Goal: Information Seeking & Learning: Find specific fact

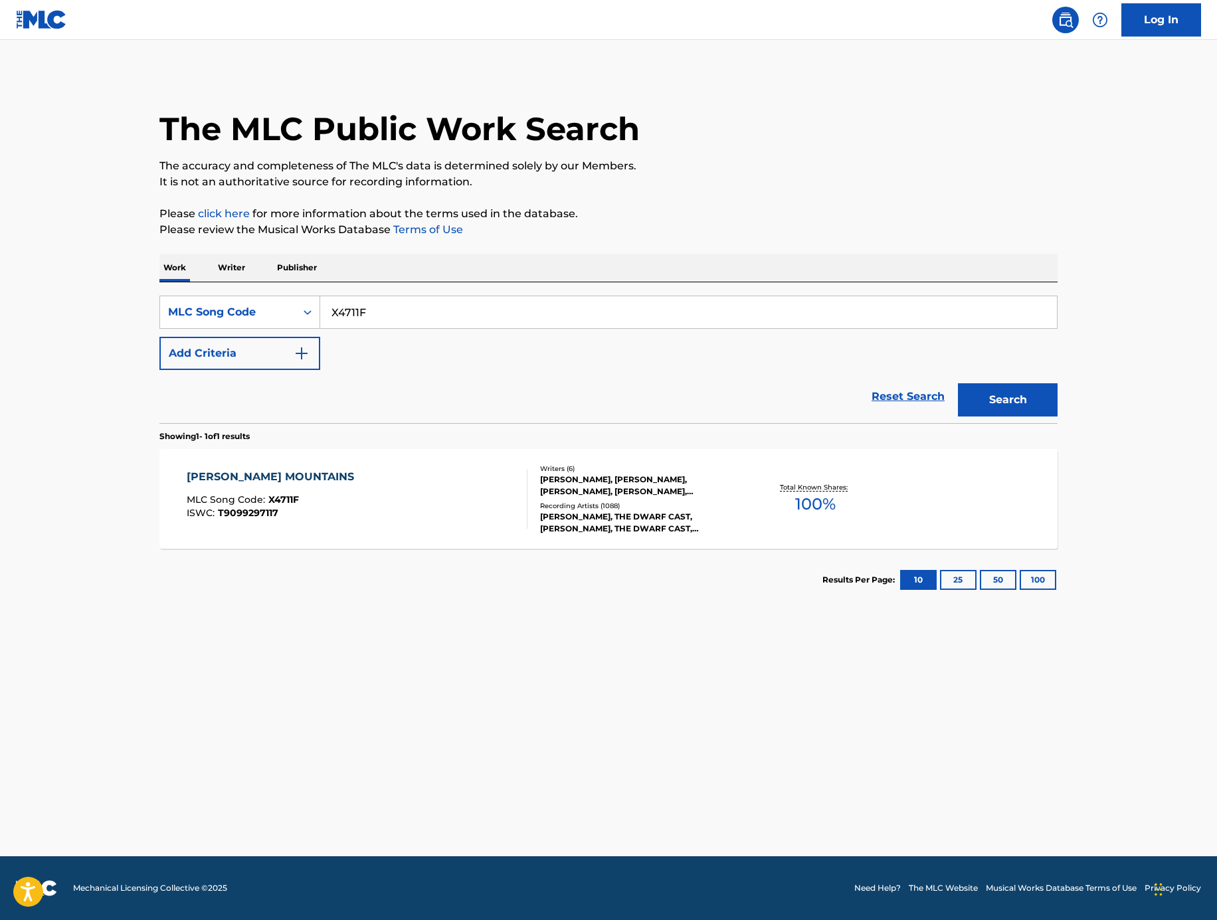
click at [395, 325] on input "X4711F" at bounding box center [688, 312] width 737 height 32
paste input "CI5S9D"
type input "CI5S9D"
click at [1055, 409] on button "Search" at bounding box center [1008, 399] width 100 height 33
click at [392, 545] on div "CHERISH (MY LOVE) MLC Song Code : CI5S9D ISWC : Writers ( 16 ) [PERSON_NAME], […" at bounding box center [608, 499] width 898 height 100
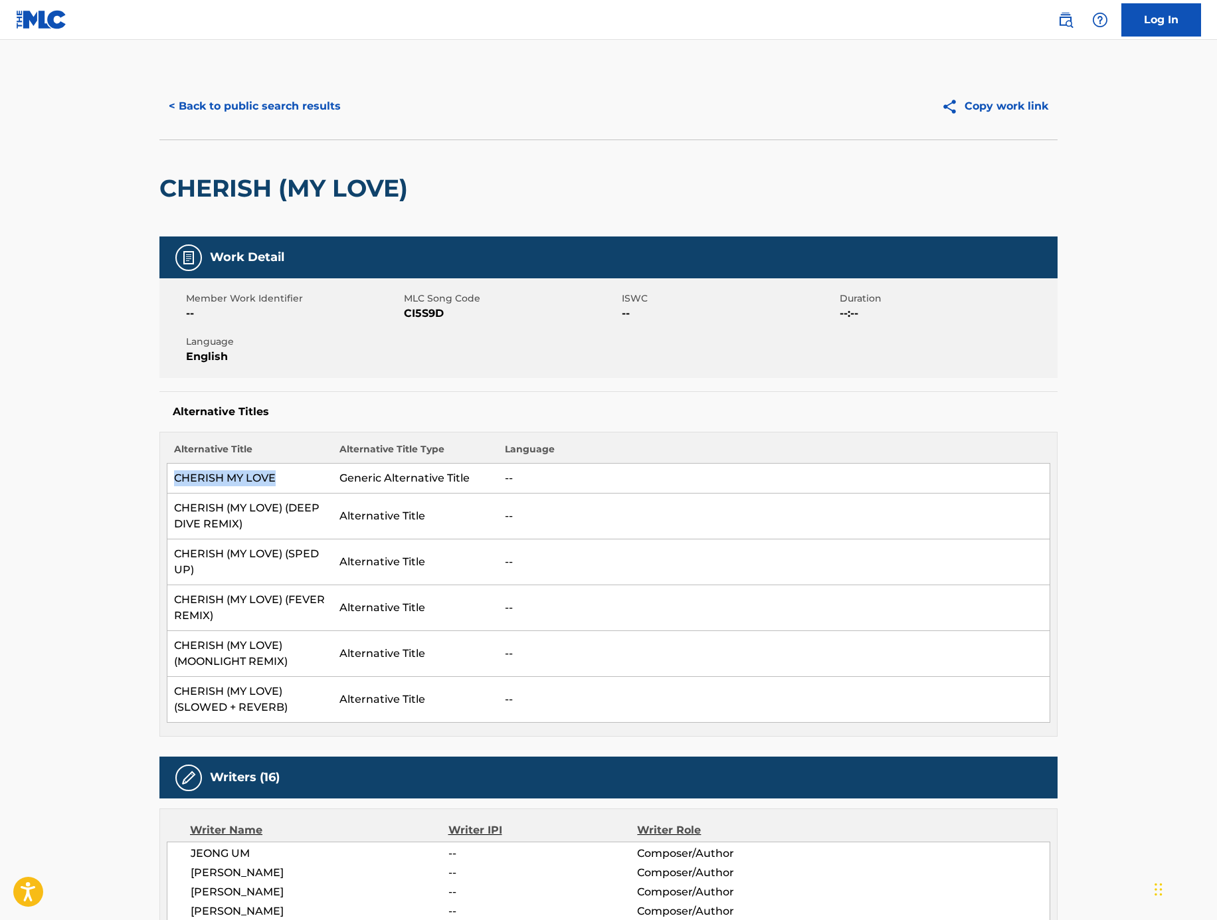
drag, startPoint x: 288, startPoint y: 478, endPoint x: 176, endPoint y: 469, distance: 112.8
click at [176, 469] on td "CHERISH MY LOVE" at bounding box center [249, 479] width 165 height 30
copy td "CHERISH MY LOVE"
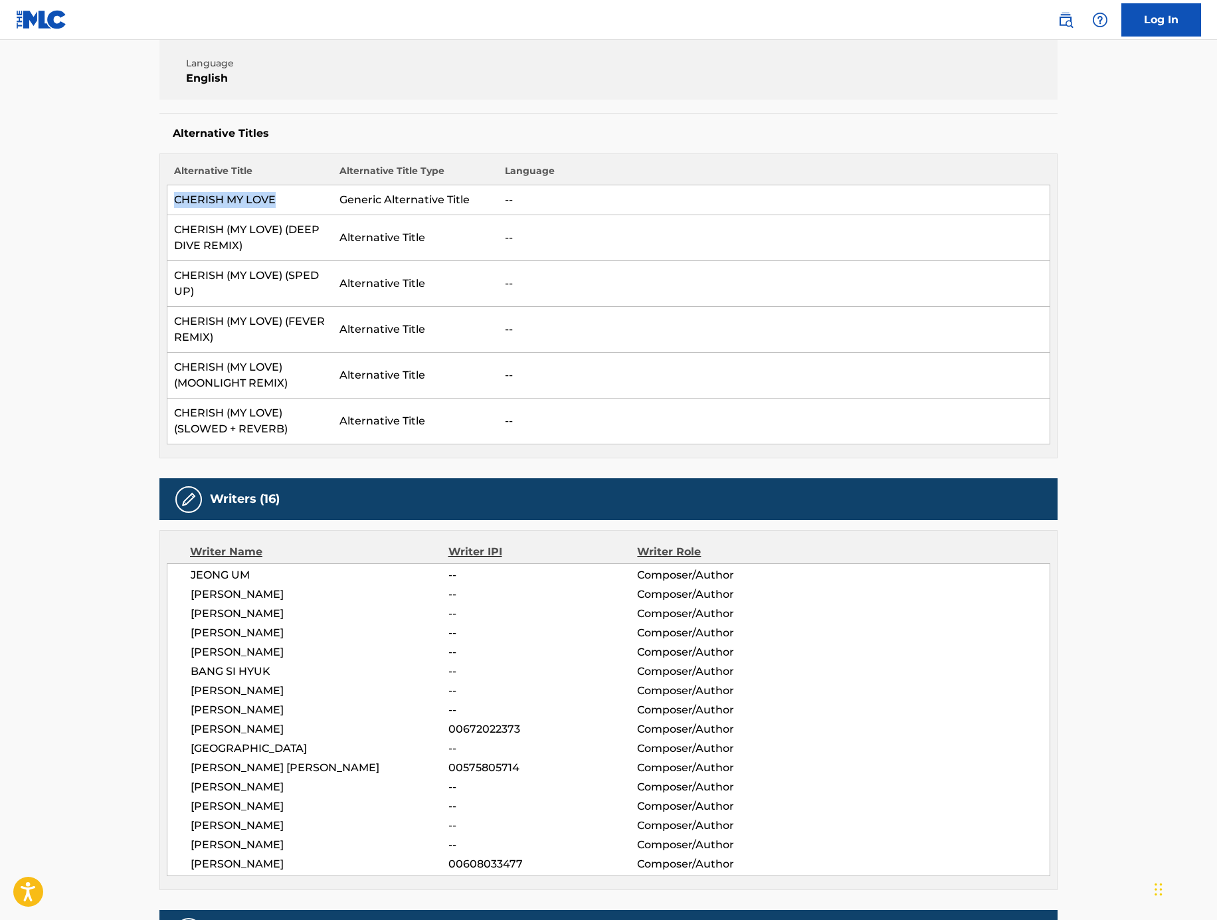
scroll to position [217, 0]
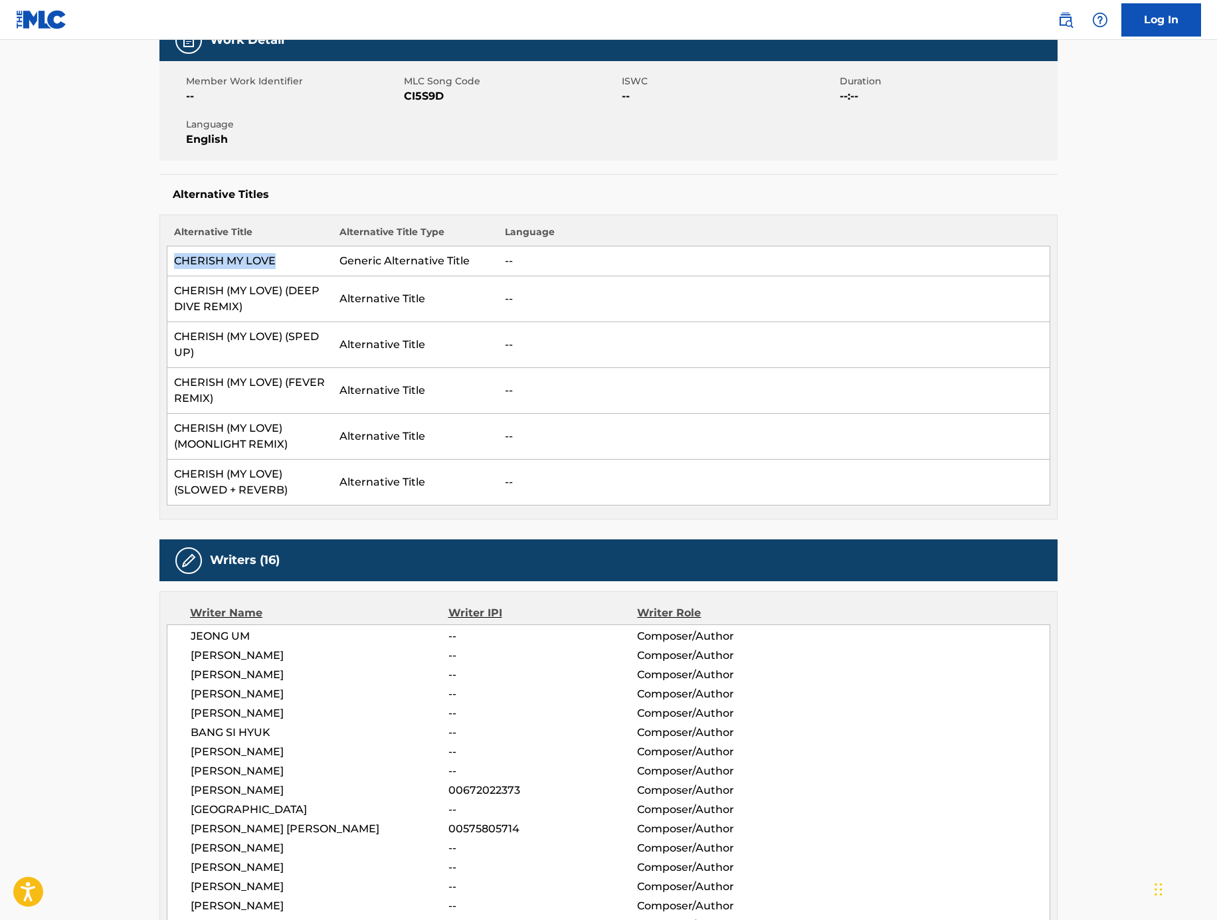
copy td "CHERISH MY LOVE"
